Goal: Task Accomplishment & Management: Use online tool/utility

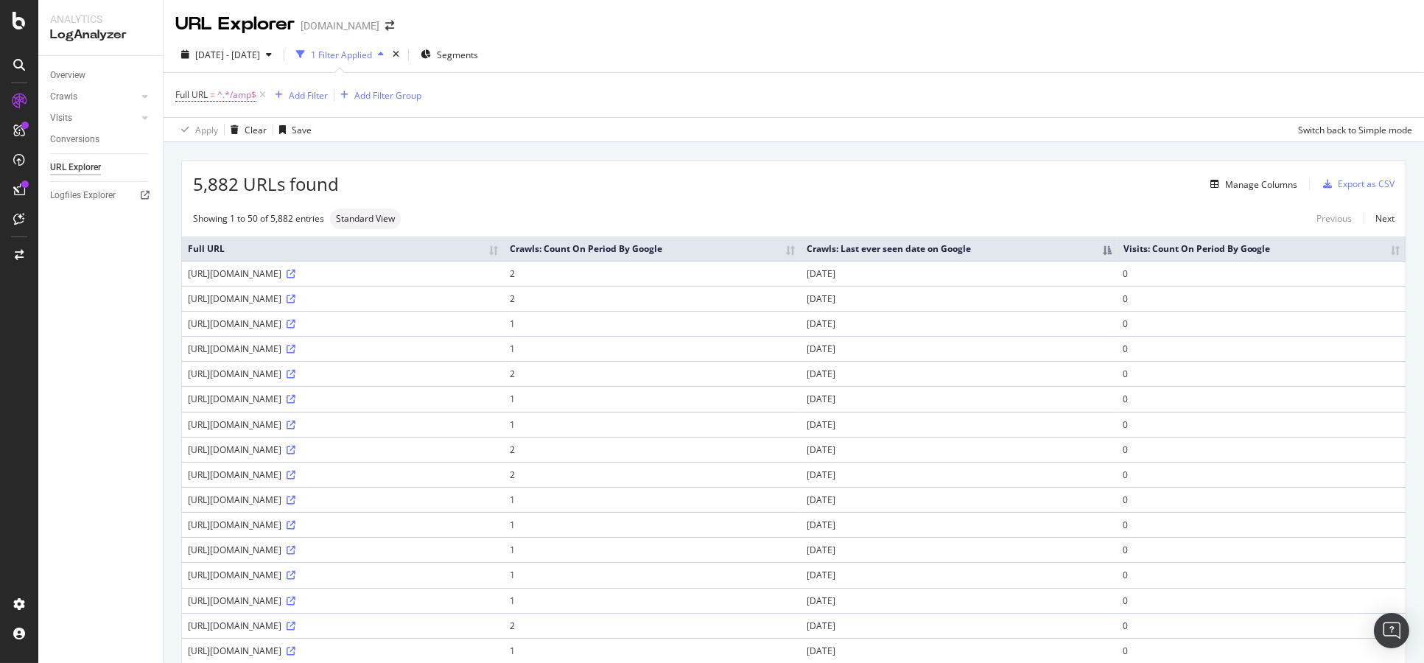
drag, startPoint x: 744, startPoint y: 46, endPoint x: 714, endPoint y: 7, distance: 49.4
click at [744, 46] on div "2025 Jul. 12th - Oct. 11th 1 Filter Applied Segments" at bounding box center [794, 57] width 1261 height 29
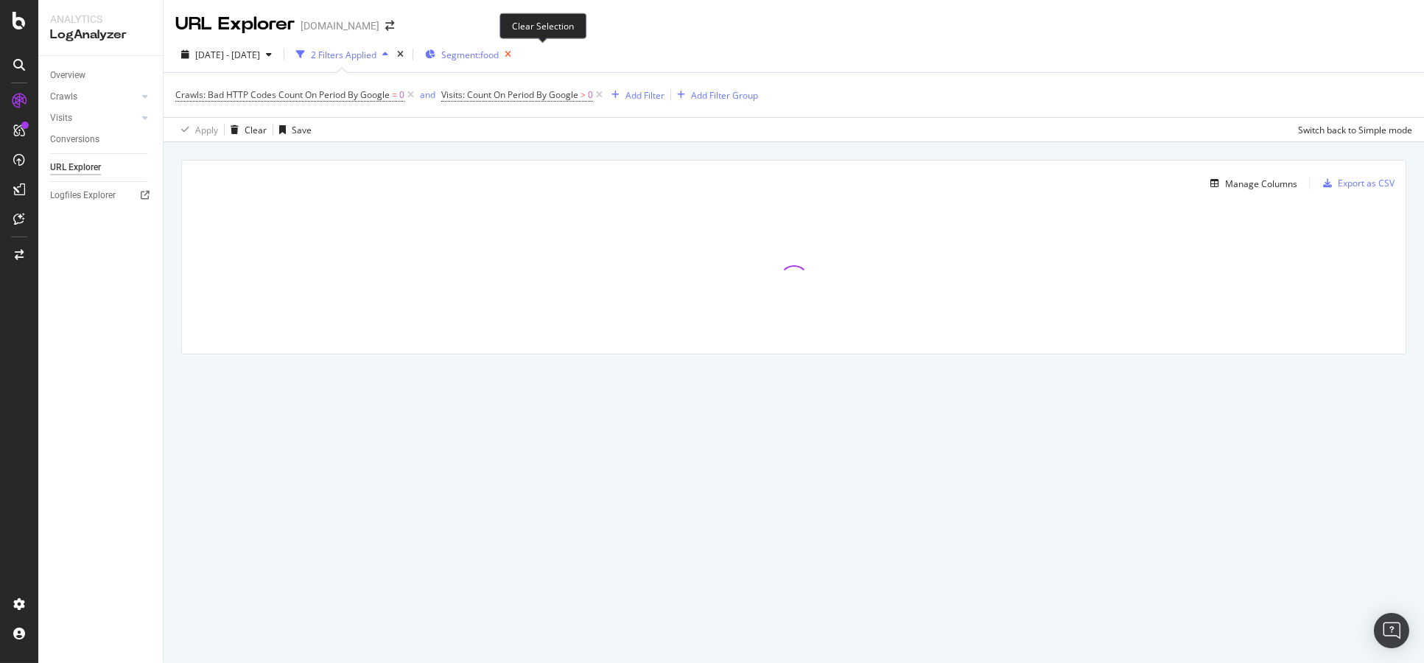
click at [517, 57] on icon "button" at bounding box center [508, 54] width 18 height 21
click at [483, 61] on div "Segments" at bounding box center [453, 54] width 57 height 22
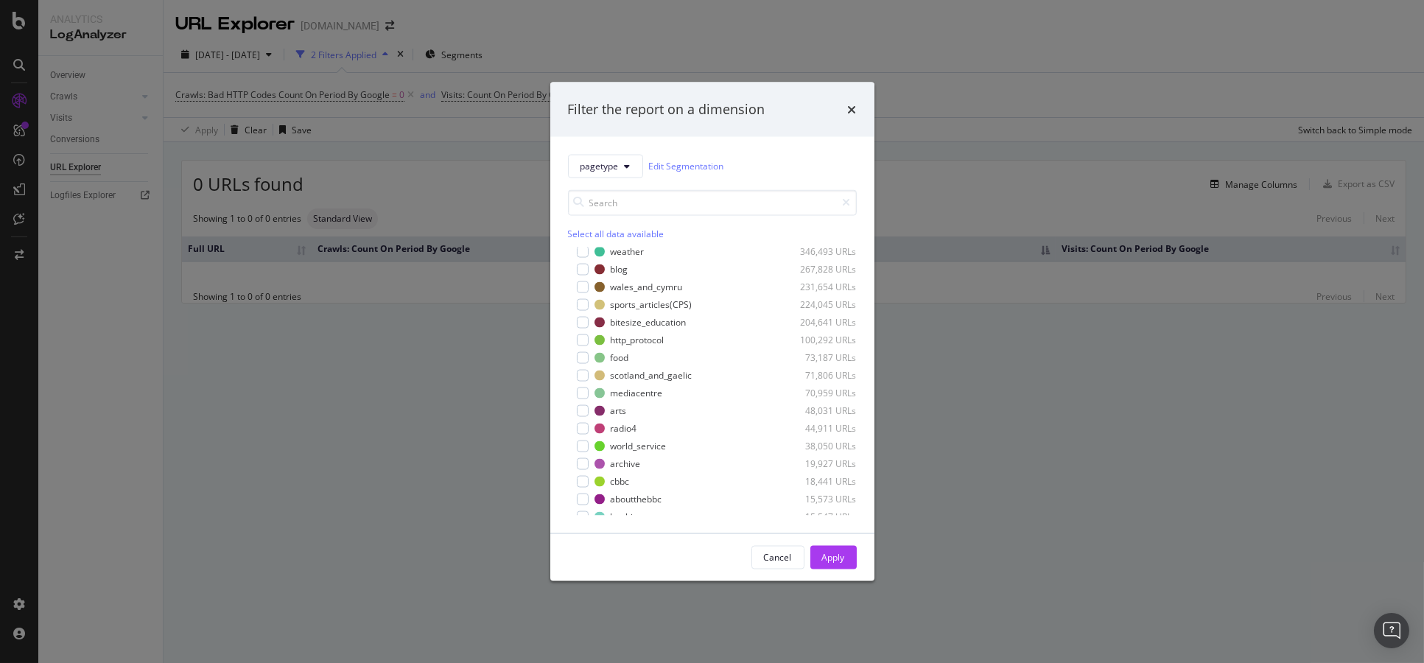
scroll to position [138, 0]
click at [580, 377] on div "modal" at bounding box center [583, 382] width 12 height 12
click at [830, 558] on div "Apply" at bounding box center [833, 557] width 23 height 13
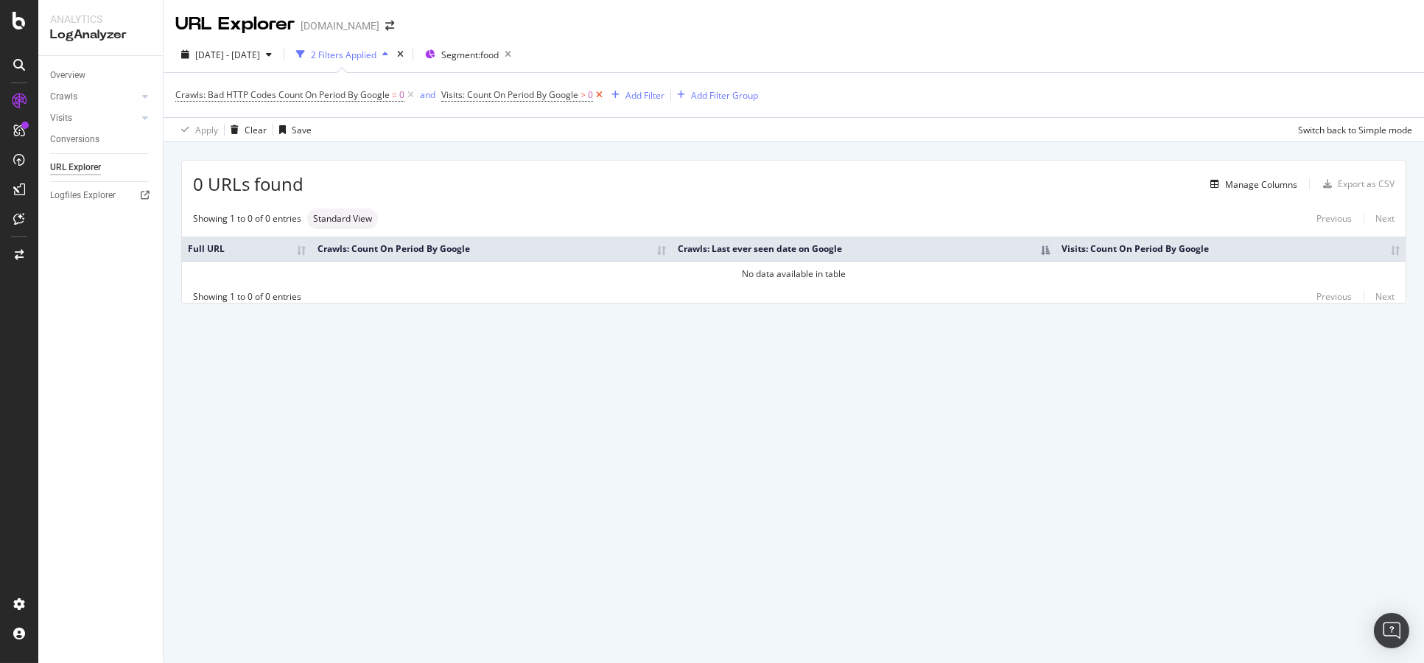
click at [599, 96] on icon at bounding box center [599, 95] width 13 height 15
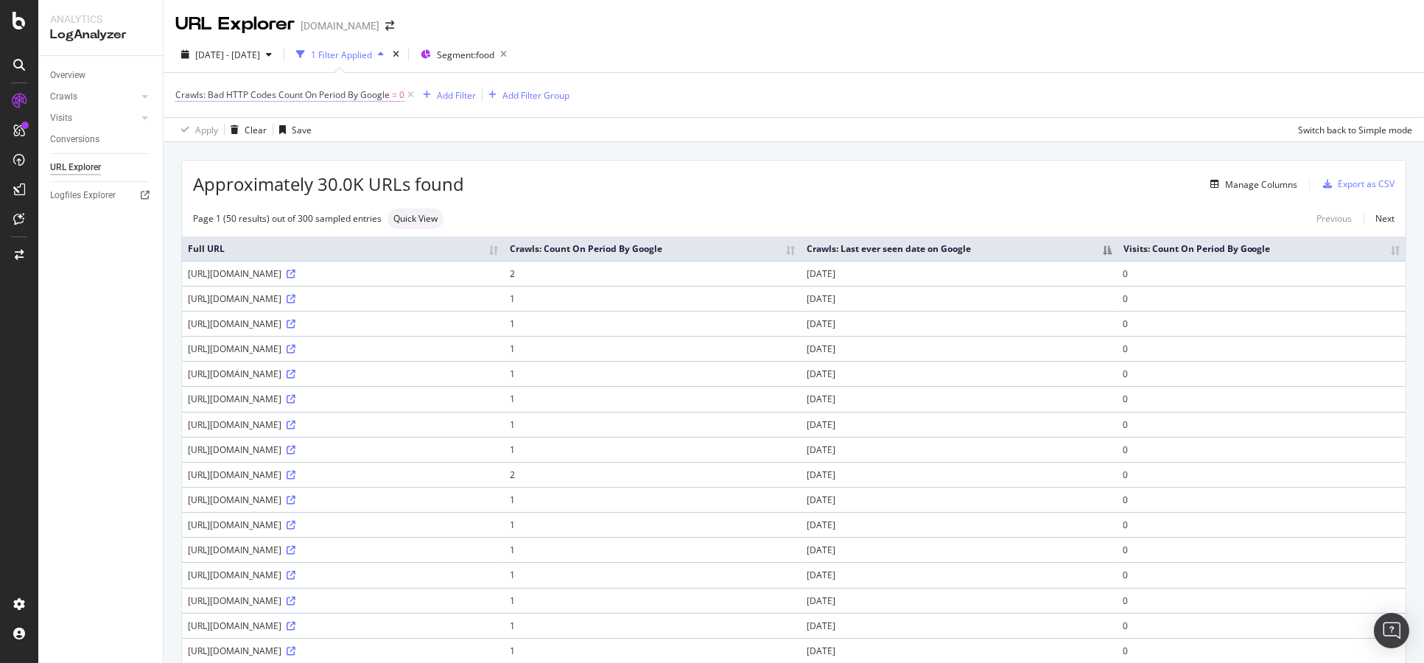
click at [329, 97] on span "Crawls: Bad HTTP Codes Count On Period By Google" at bounding box center [282, 94] width 214 height 13
click at [388, 211] on div "Apply" at bounding box center [379, 210] width 23 height 13
click at [468, 98] on div "Add Filter" at bounding box center [456, 95] width 39 height 13
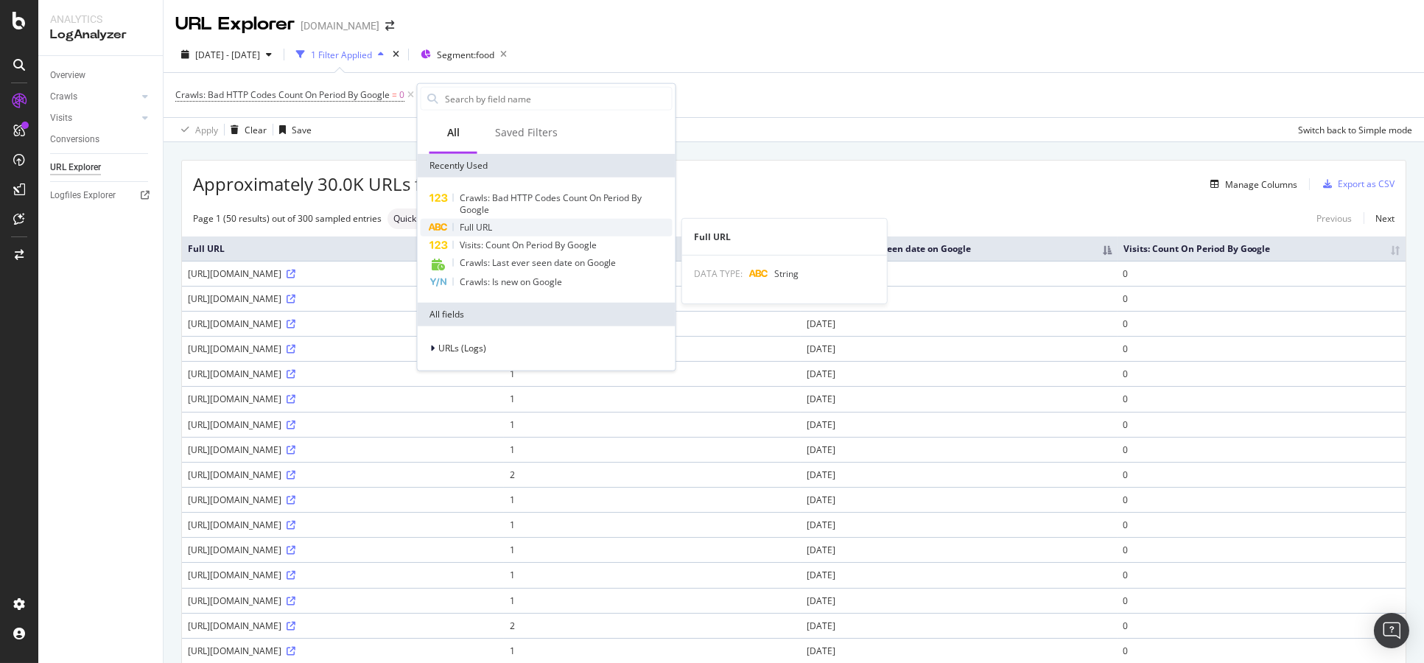
click at [486, 222] on span "Full URL" at bounding box center [476, 227] width 32 height 13
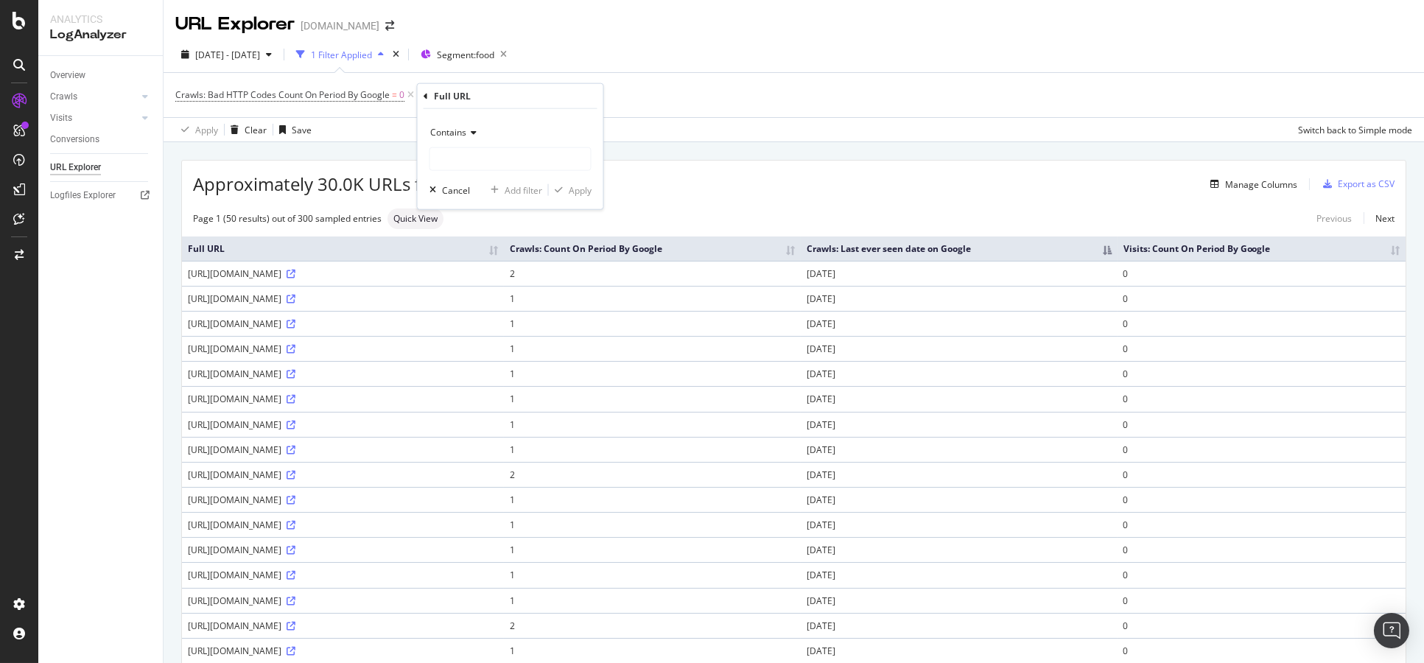
click at [474, 130] on icon at bounding box center [471, 132] width 10 height 9
click at [481, 260] on span "Doesn't end with" at bounding box center [471, 258] width 69 height 13
click at [481, 157] on input "text" at bounding box center [510, 159] width 161 height 24
type input "/amp"
click at [556, 195] on div "Apply" at bounding box center [570, 189] width 43 height 13
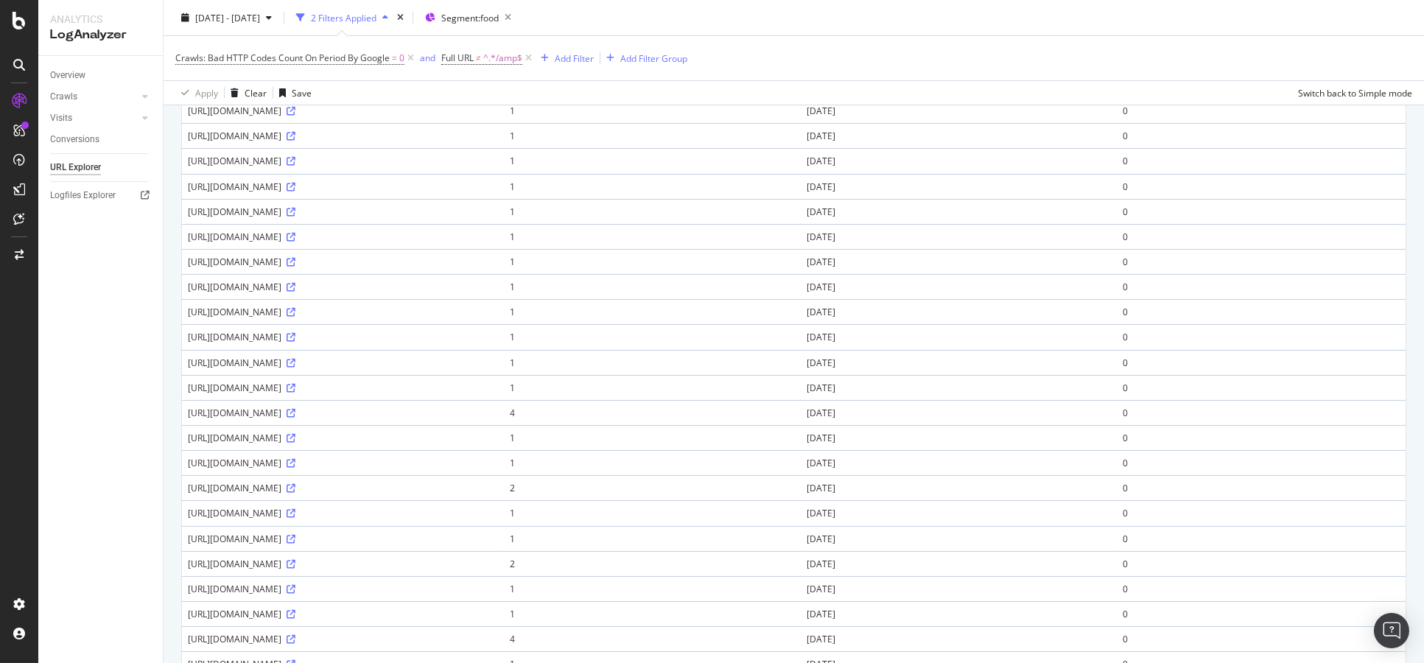
scroll to position [935, 0]
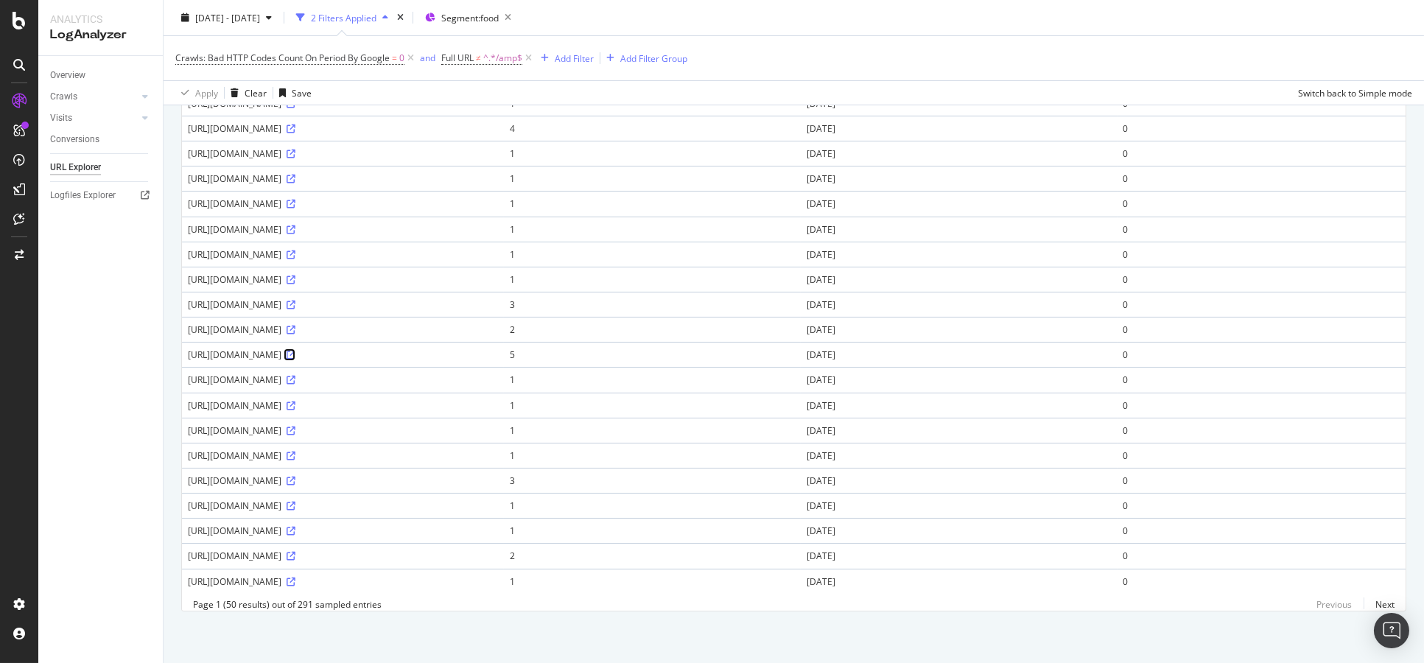
click at [295, 351] on icon at bounding box center [291, 355] width 9 height 9
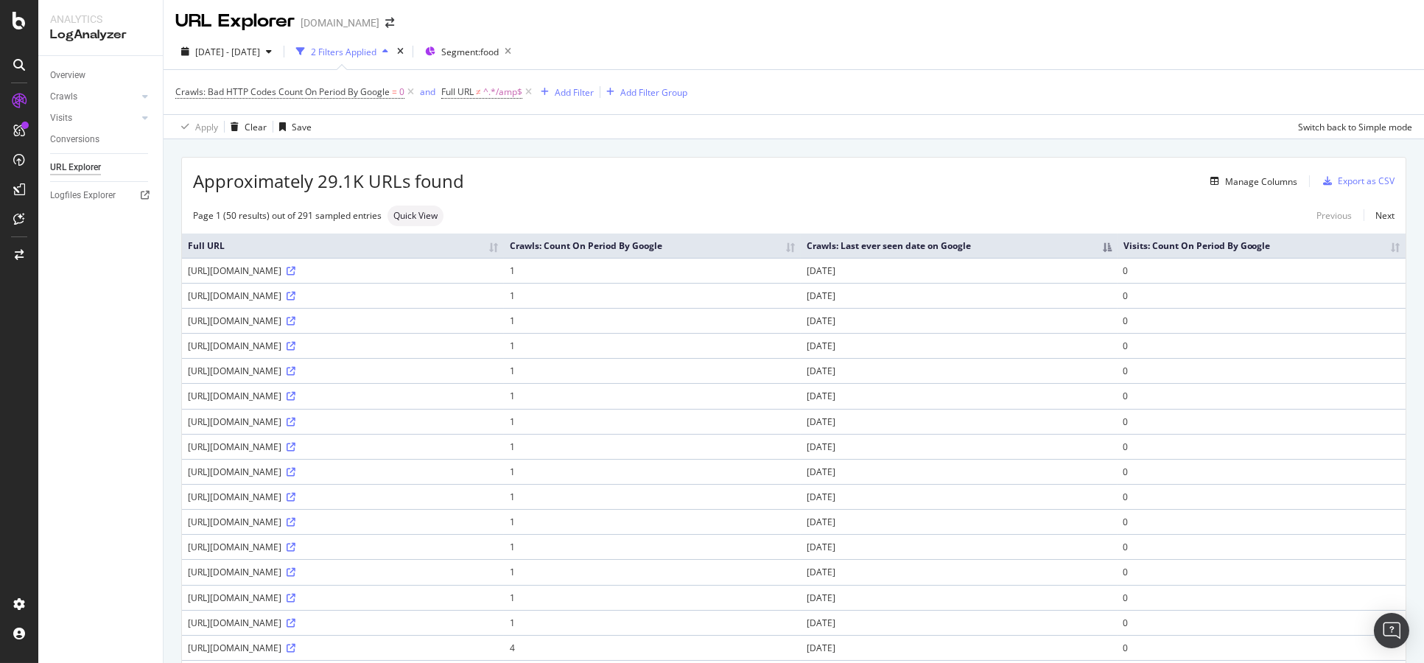
scroll to position [0, 0]
click at [1338, 181] on div "Export as CSV" at bounding box center [1366, 184] width 57 height 13
click at [686, 182] on div "Manage Columns" at bounding box center [880, 184] width 833 height 18
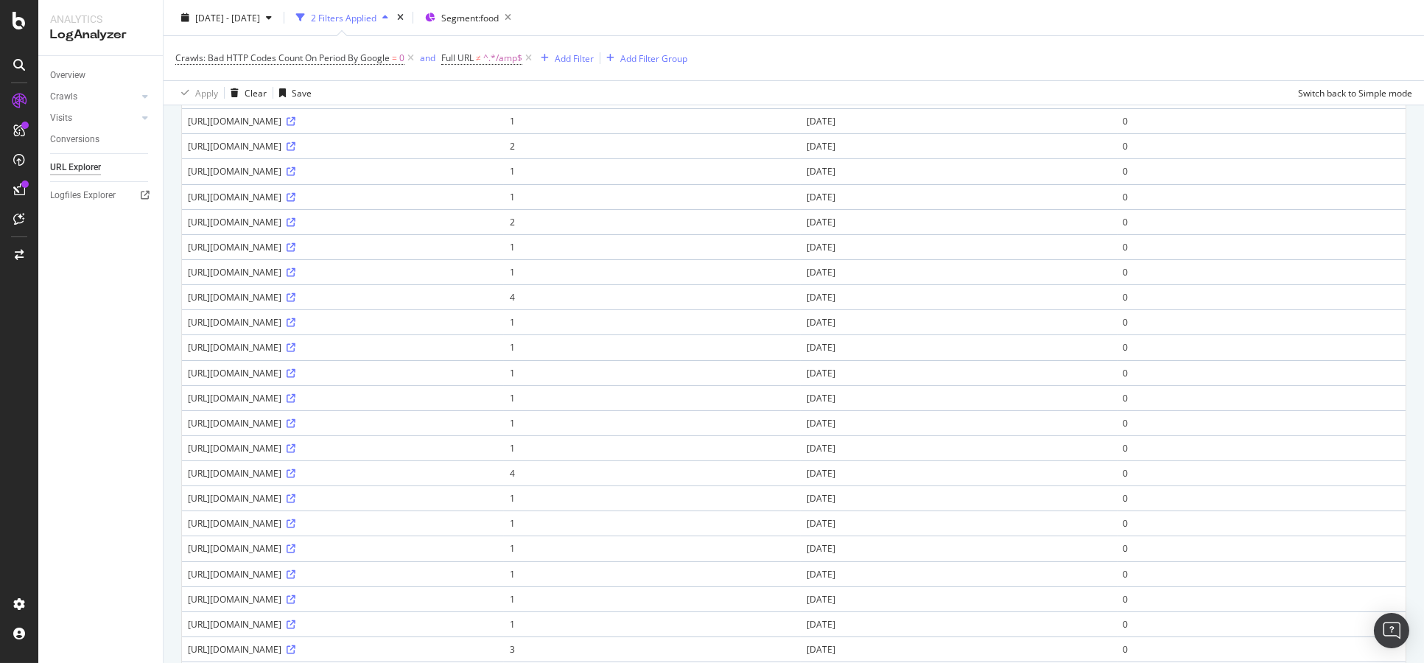
scroll to position [935, 0]
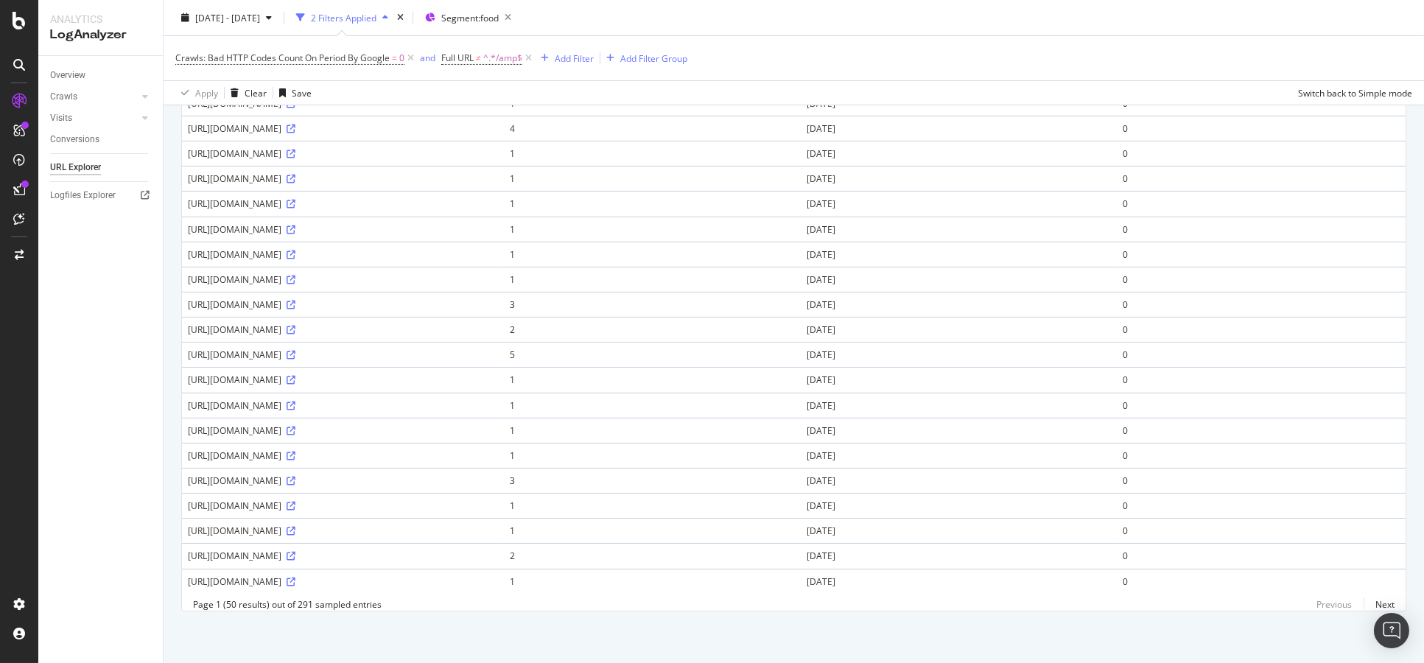
click at [1333, 15] on div "2025 Jan. 1st - Mar. 31st 2 Filters Applied Segment: food" at bounding box center [794, 20] width 1261 height 29
